Goal: Navigation & Orientation: Find specific page/section

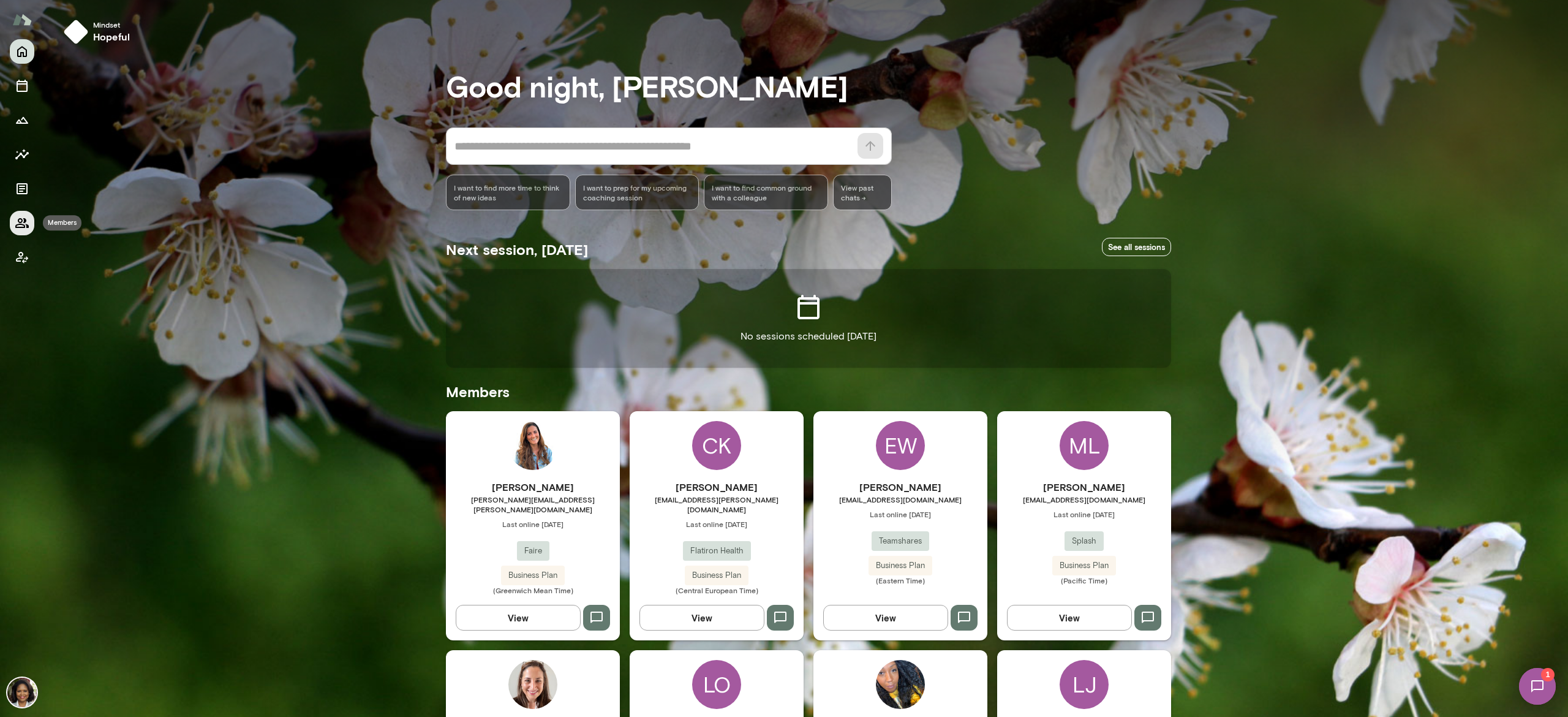
click at [23, 220] on icon "Members" at bounding box center [22, 223] width 15 height 15
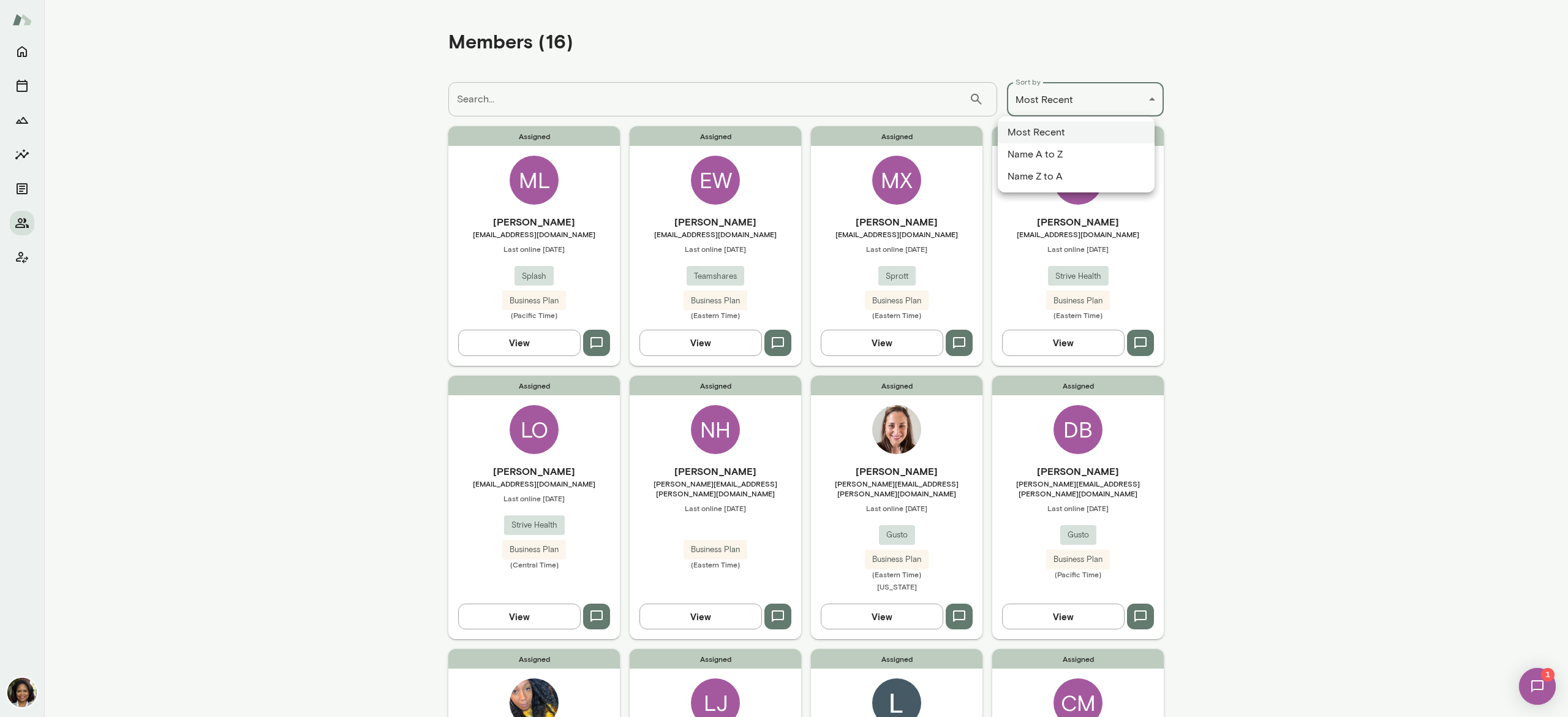
click at [1112, 0] on div "**********" at bounding box center [784, 0] width 1568 height 0
click at [207, 90] on div at bounding box center [784, 358] width 1568 height 717
click at [875, 341] on button "View" at bounding box center [882, 342] width 122 height 26
click at [507, 336] on button "View" at bounding box center [519, 342] width 122 height 26
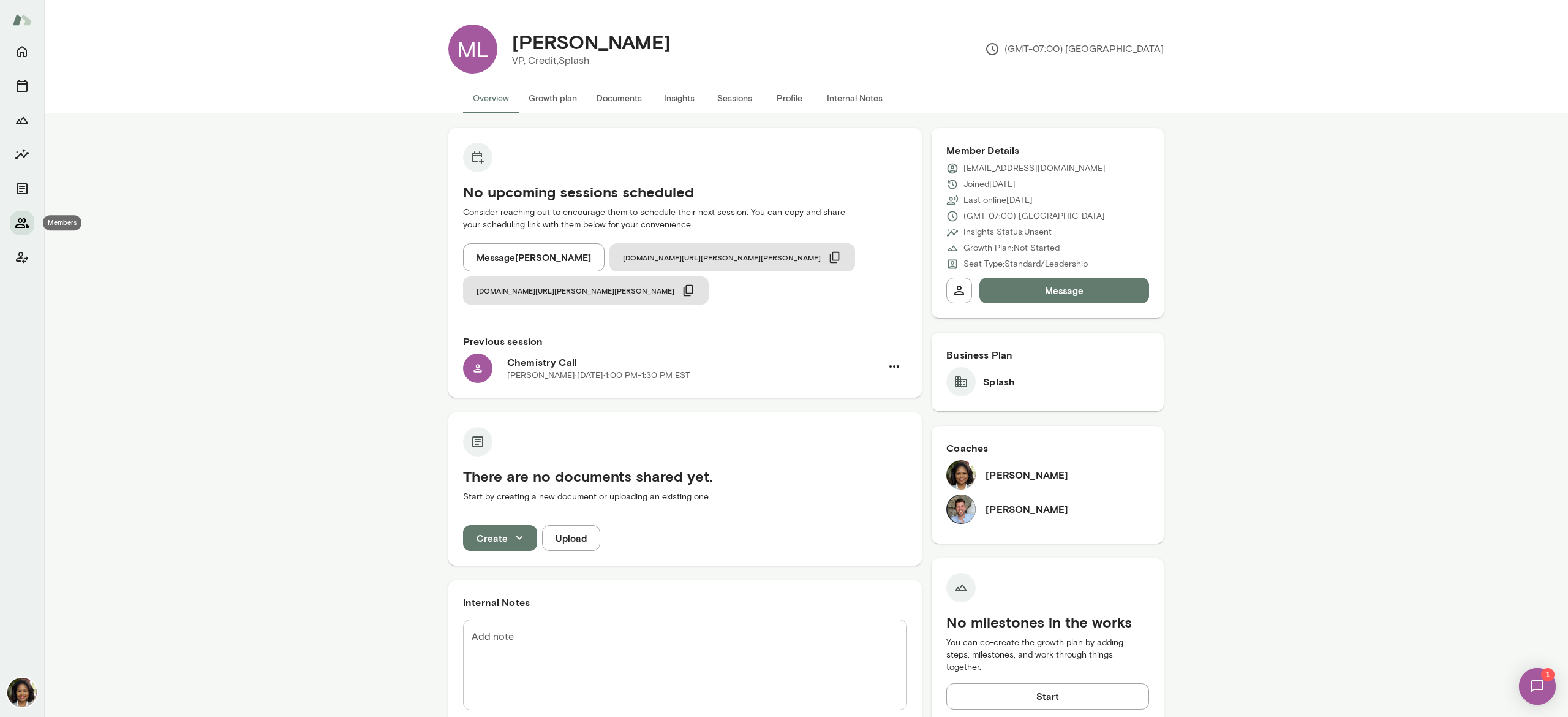
click at [15, 216] on icon "Members" at bounding box center [22, 223] width 15 height 15
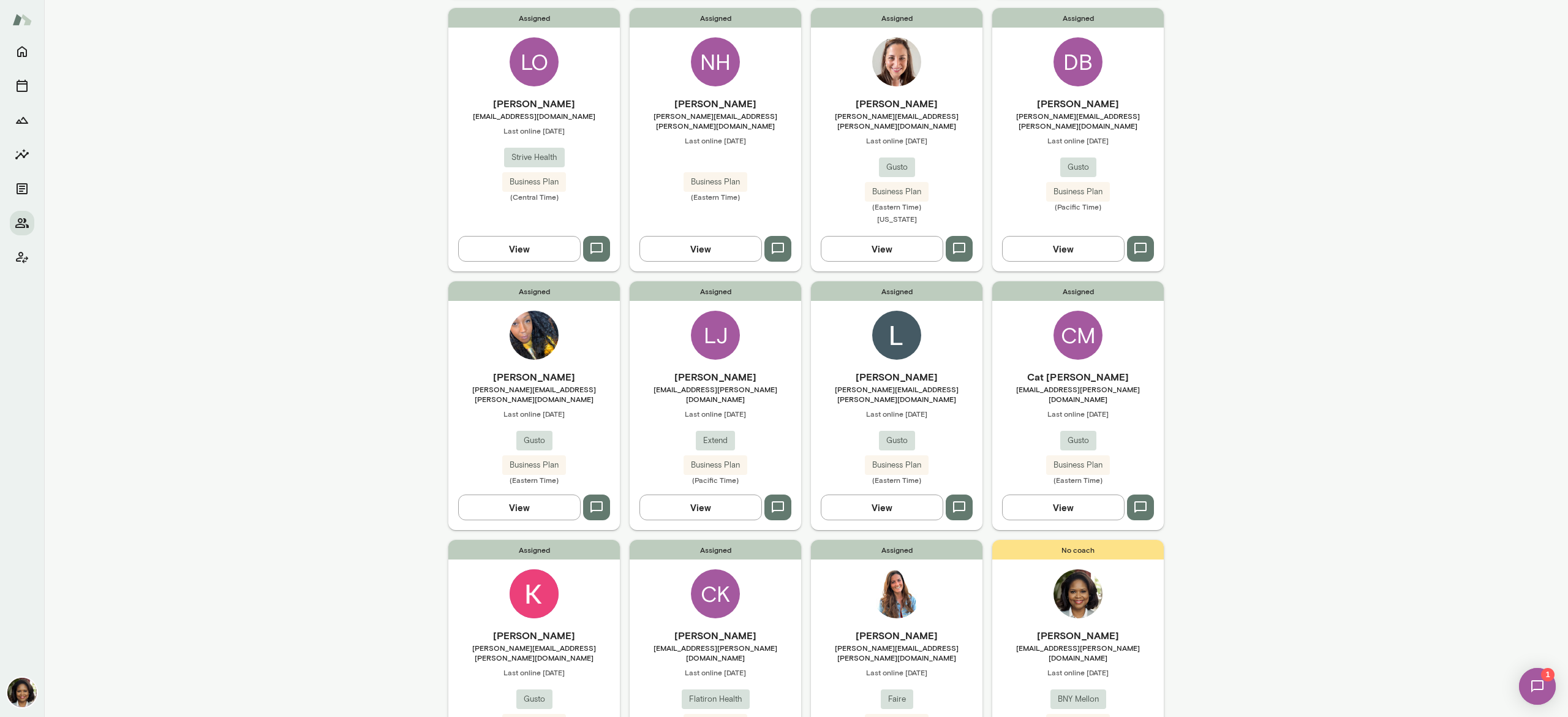
scroll to position [456, 0]
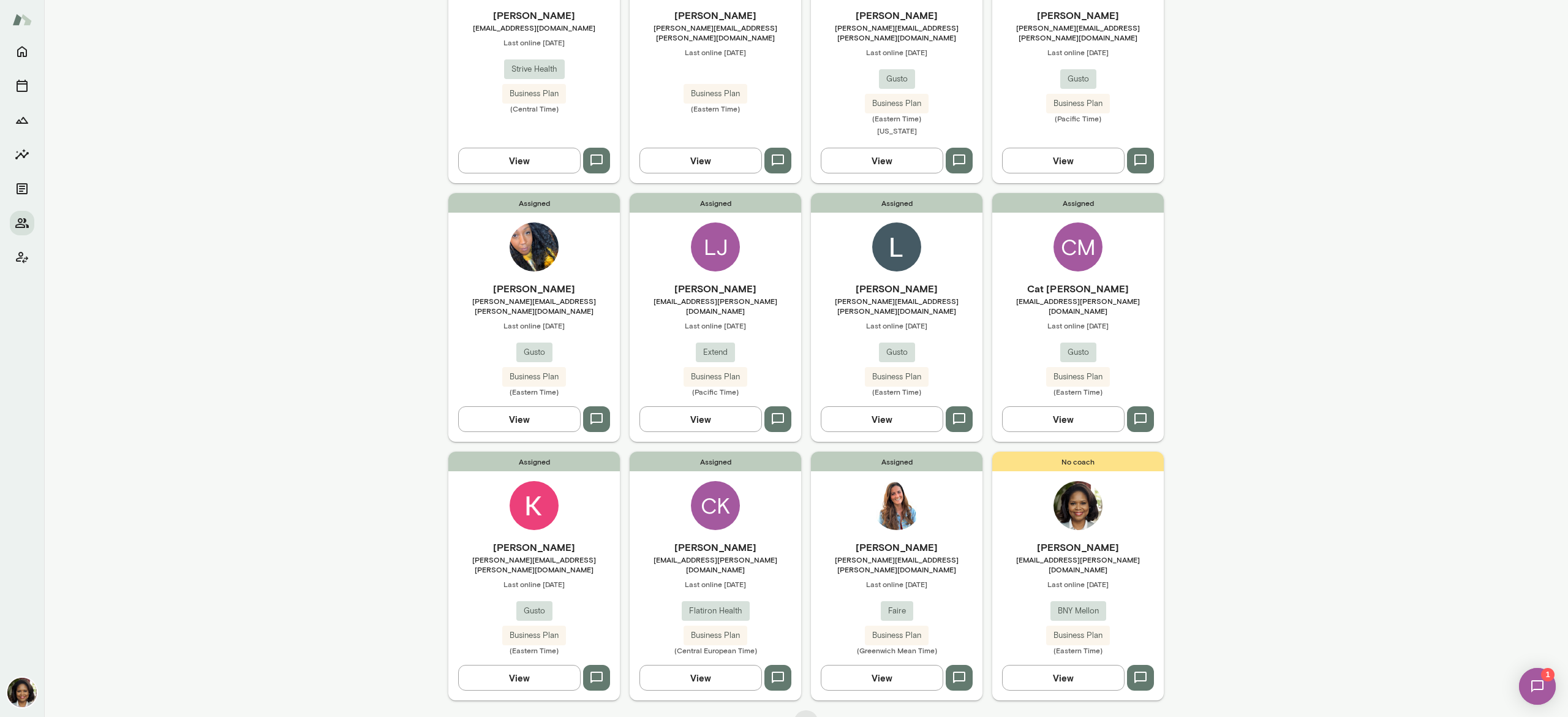
click at [875, 665] on button "View" at bounding box center [882, 677] width 122 height 26
